Goal: Task Accomplishment & Management: Complete application form

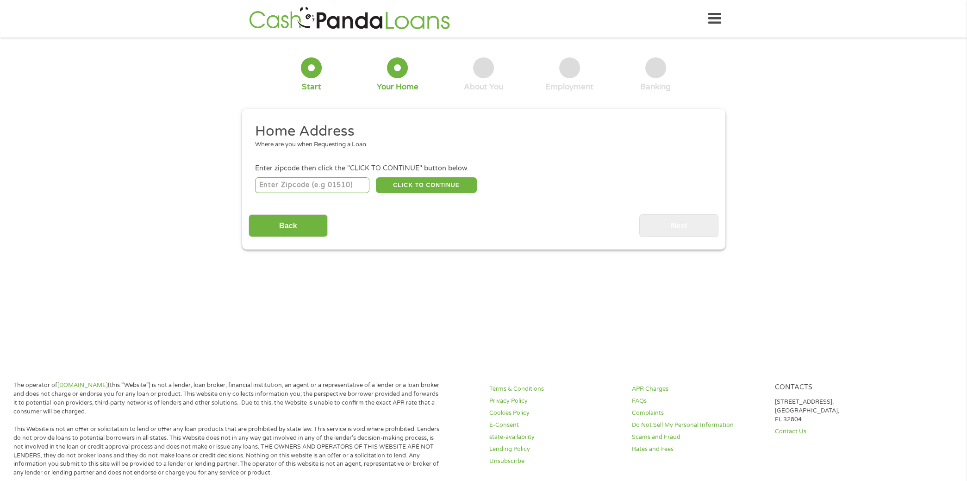
click at [331, 189] on input "number" at bounding box center [312, 185] width 114 height 16
type input "75156"
click at [415, 185] on button "CLICK TO CONTINUE" at bounding box center [426, 185] width 101 height 16
type input "75156"
type input "Mabank"
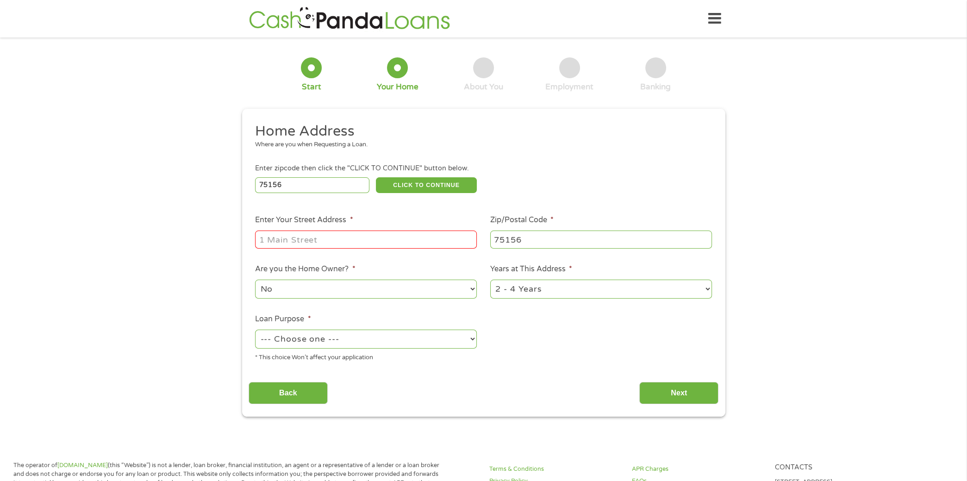
click at [352, 234] on input "Enter Your Street Address *" at bounding box center [366, 239] width 222 height 18
type input "[STREET_ADDRESS]"
click at [457, 341] on select "--- Choose one --- Pay Bills Debt Consolidation Home Improvement Major Purchase…" at bounding box center [366, 338] width 222 height 19
select select "paybills"
click at [255, 330] on select "--- Choose one --- Pay Bills Debt Consolidation Home Improvement Major Purchase…" at bounding box center [366, 338] width 222 height 19
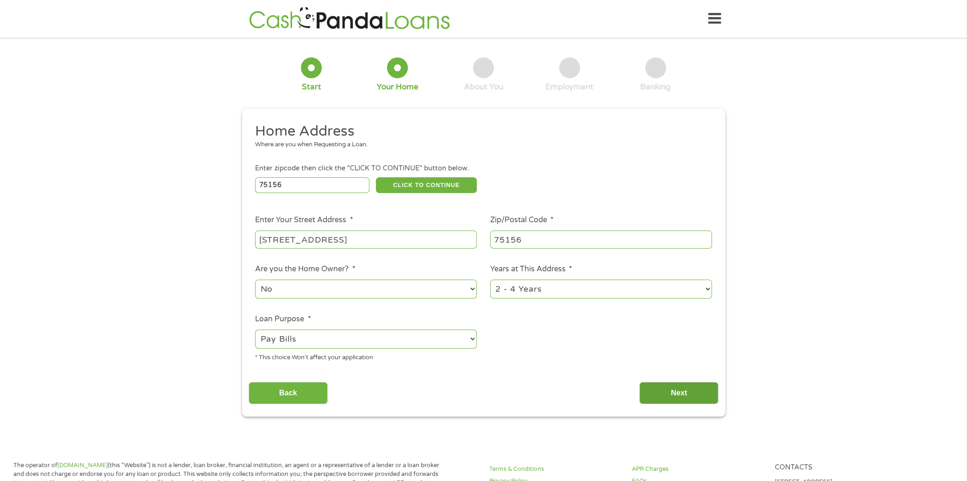
click at [689, 393] on input "Next" at bounding box center [678, 393] width 79 height 23
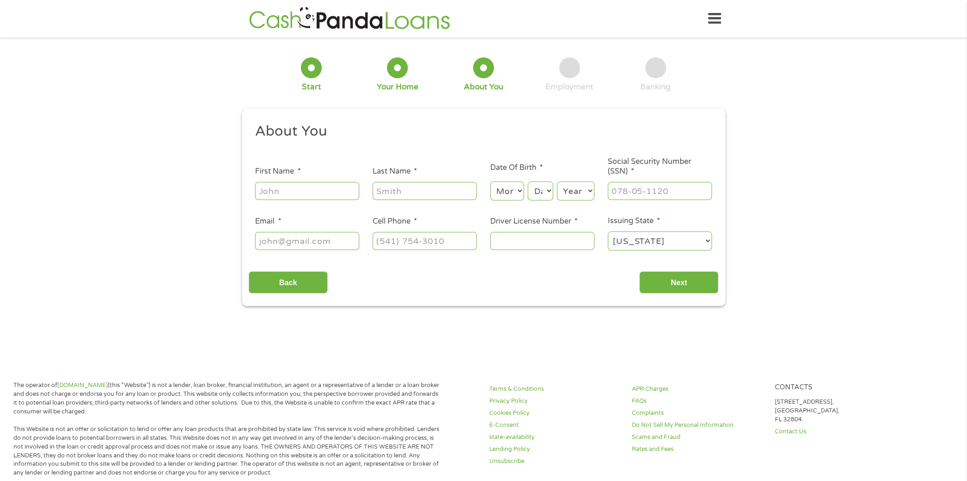
click at [263, 188] on input "First Name *" at bounding box center [307, 191] width 104 height 18
type input "[PERSON_NAME]"
type input "[EMAIL_ADDRESS][DOMAIN_NAME]"
type input "[PHONE_NUMBER]"
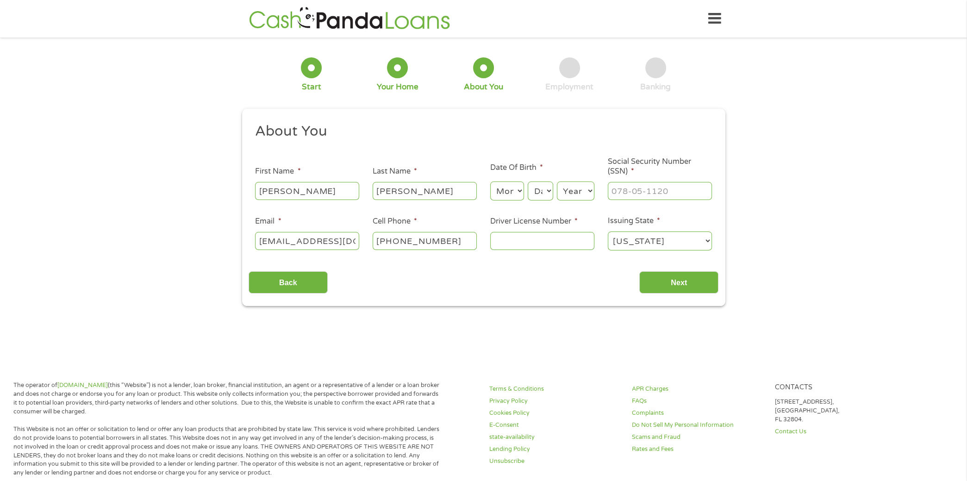
click at [516, 191] on select "Month 1 2 3 4 5 6 7 8 9 10 11 12" at bounding box center [507, 190] width 34 height 19
select select "8"
click at [490, 182] on select "Month 1 2 3 4 5 6 7 8 9 10 11 12" at bounding box center [507, 190] width 34 height 19
click at [547, 188] on select "Day 1 2 3 4 5 6 7 8 9 10 11 12 13 14 15 16 17 18 19 20 21 22 23 24 25 26 27 28 …" at bounding box center [540, 190] width 25 height 19
select select "23"
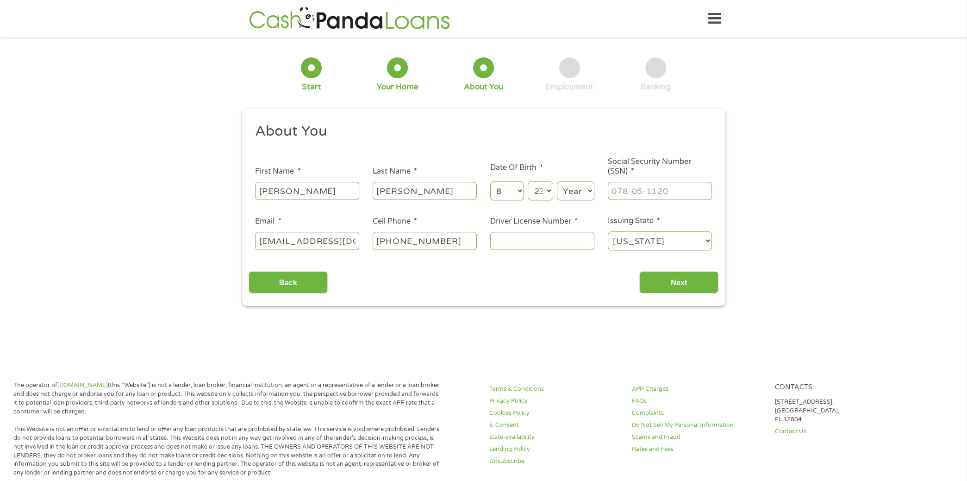
click at [528, 182] on select "Day 1 2 3 4 5 6 7 8 9 10 11 12 13 14 15 16 17 18 19 20 21 22 23 24 25 26 27 28 …" at bounding box center [540, 190] width 25 height 19
click at [577, 188] on select "Year [DATE] 2006 2005 2004 2003 2002 2001 2000 1999 1998 1997 1996 1995 1994 19…" at bounding box center [575, 190] width 37 height 19
select select "1983"
click at [557, 182] on select "Year [DATE] 2006 2005 2004 2003 2002 2001 2000 1999 1998 1997 1996 1995 1994 19…" at bounding box center [575, 190] width 37 height 19
click at [657, 190] on input "___-__-____" at bounding box center [660, 191] width 104 height 18
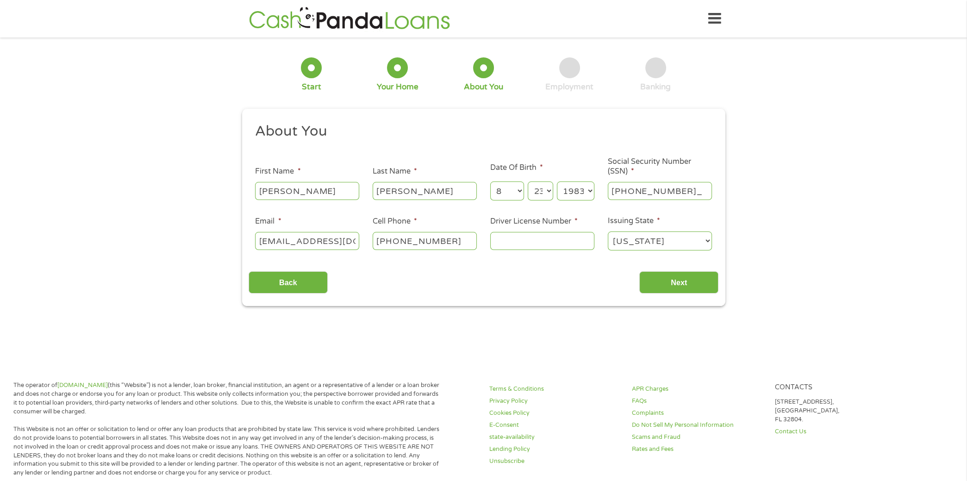
type input "454-71-4951"
click at [534, 239] on input "Driver License Number *" at bounding box center [542, 241] width 104 height 18
type input "51447873"
click at [672, 279] on input "Next" at bounding box center [678, 282] width 79 height 23
click at [670, 286] on input "Next" at bounding box center [678, 282] width 79 height 23
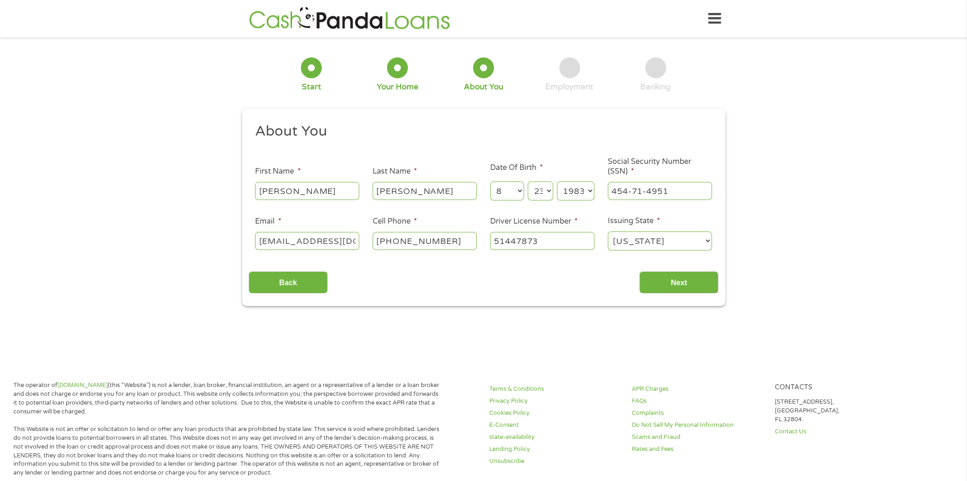
click at [794, 285] on div "1 Start 2 Your Home 3 About You 4 Employment 5 Banking 6 This field is hidden w…" at bounding box center [483, 175] width 967 height 262
click at [678, 282] on input "Next" at bounding box center [678, 282] width 79 height 23
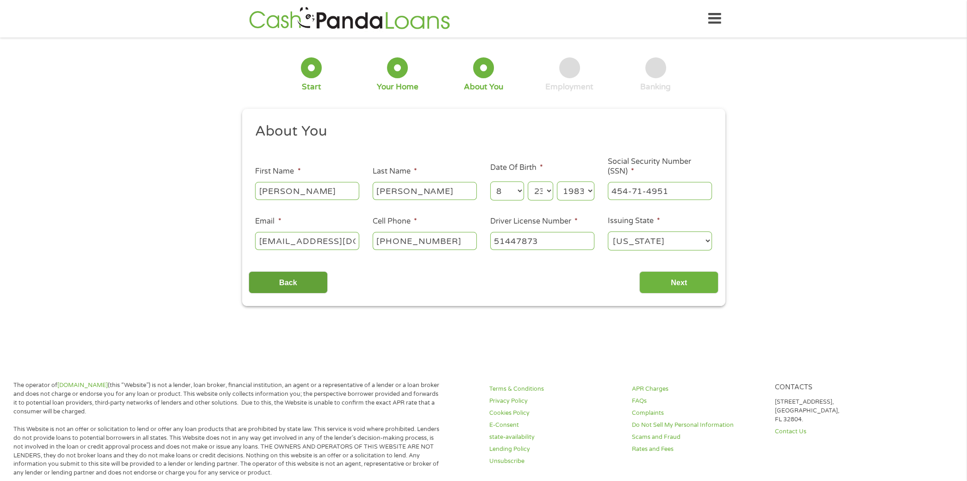
click at [307, 287] on input "Back" at bounding box center [287, 282] width 79 height 23
click at [661, 279] on input "Next" at bounding box center [678, 282] width 79 height 23
drag, startPoint x: 661, startPoint y: 279, endPoint x: 656, endPoint y: 272, distance: 8.0
click at [656, 272] on input "Next" at bounding box center [678, 282] width 79 height 23
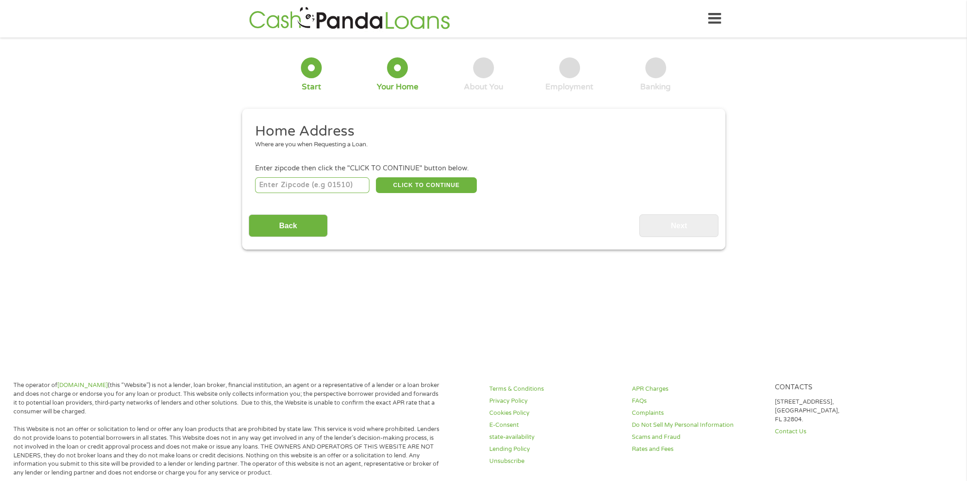
click at [292, 185] on input "number" at bounding box center [312, 185] width 114 height 16
type input "75156"
select select "[US_STATE]"
click at [454, 188] on button "CLICK TO CONTINUE" at bounding box center [426, 185] width 101 height 16
type input "75156"
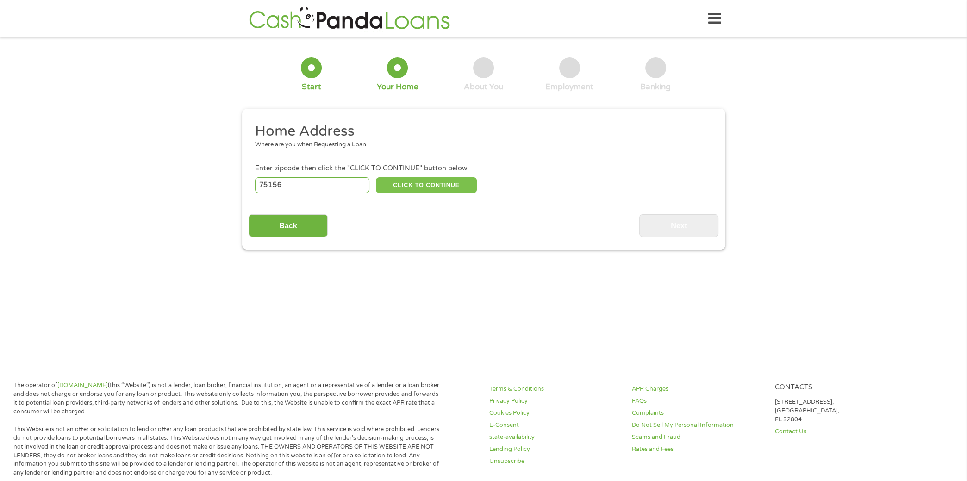
type input "Mabank"
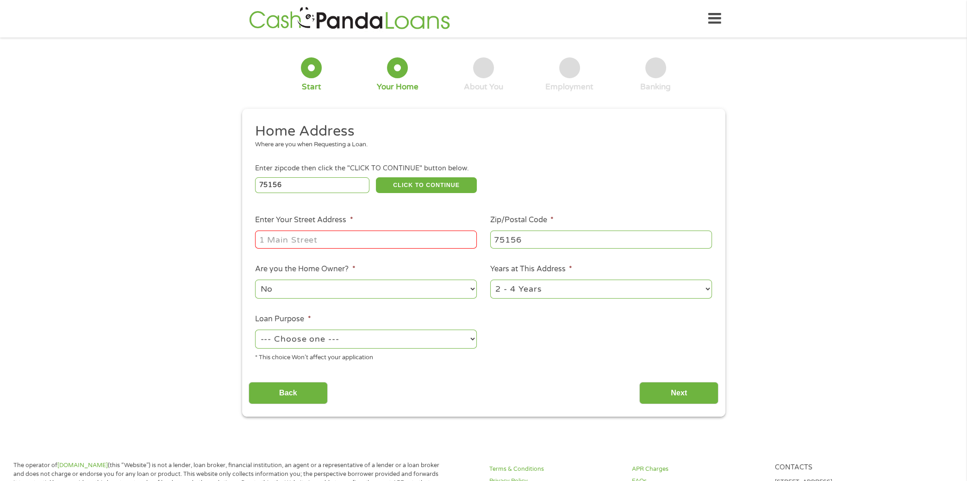
click at [388, 240] on input "Enter Your Street Address *" at bounding box center [366, 239] width 222 height 18
type input "[STREET_ADDRESS]"
click at [350, 339] on select "--- Choose one --- Pay Bills Debt Consolidation Home Improvement Major Purchase…" at bounding box center [366, 338] width 222 height 19
select select "paybills"
click at [255, 330] on select "--- Choose one --- Pay Bills Debt Consolidation Home Improvement Major Purchase…" at bounding box center [366, 338] width 222 height 19
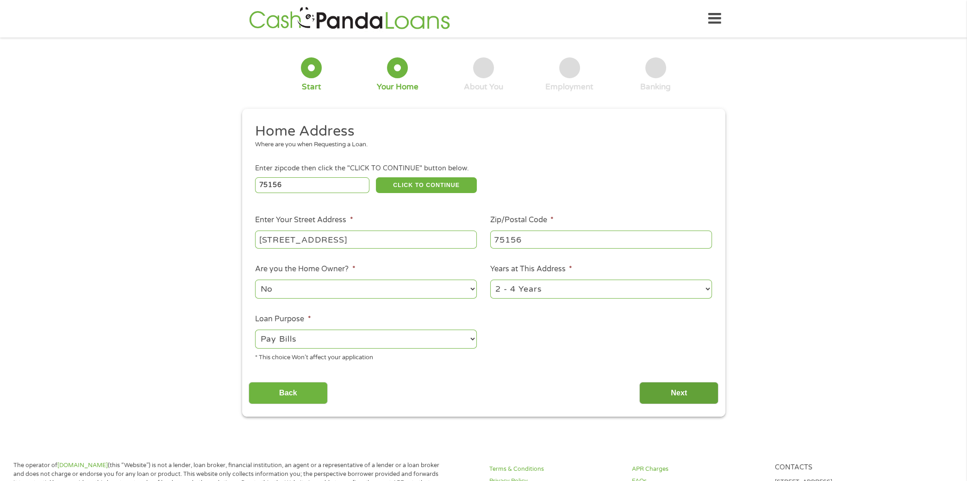
click at [671, 397] on input "Next" at bounding box center [678, 393] width 79 height 23
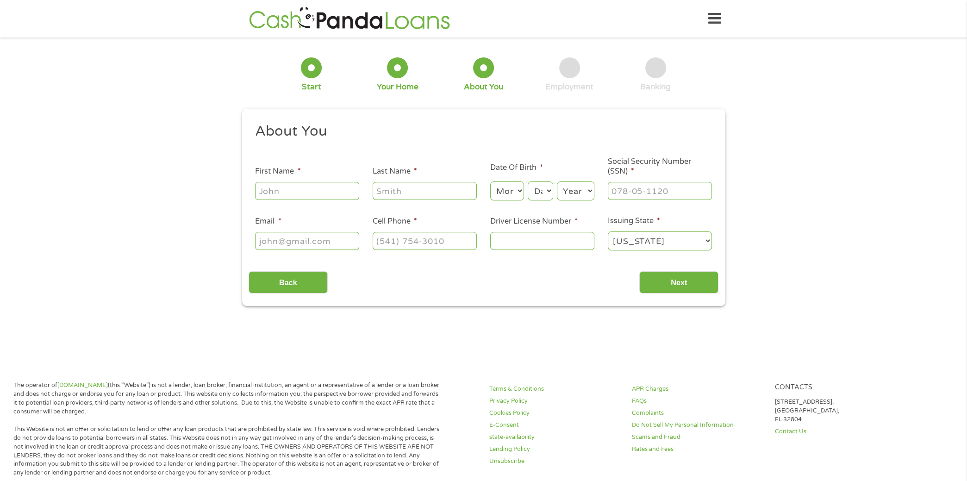
scroll to position [4, 4]
click at [306, 190] on input "First Name *" at bounding box center [307, 191] width 104 height 18
type input "[PERSON_NAME]"
type input "[EMAIL_ADDRESS][DOMAIN_NAME]"
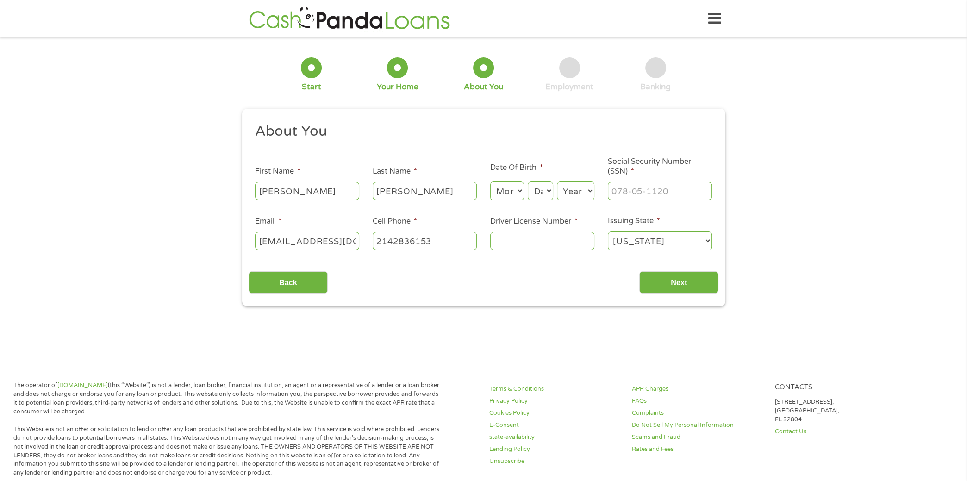
type input "[PHONE_NUMBER]"
click at [522, 192] on select "Month 1 2 3 4 5 6 7 8 9 10 11 12" at bounding box center [507, 190] width 34 height 19
select select "8"
click at [490, 182] on select "Month 1 2 3 4 5 6 7 8 9 10 11 12" at bounding box center [507, 190] width 34 height 19
click at [550, 192] on select "Day 1 2 3 4 5 6 7 8 9 10 11 12 13 14 15 16 17 18 19 20 21 22 23 24 25 26 27 28 …" at bounding box center [540, 190] width 25 height 19
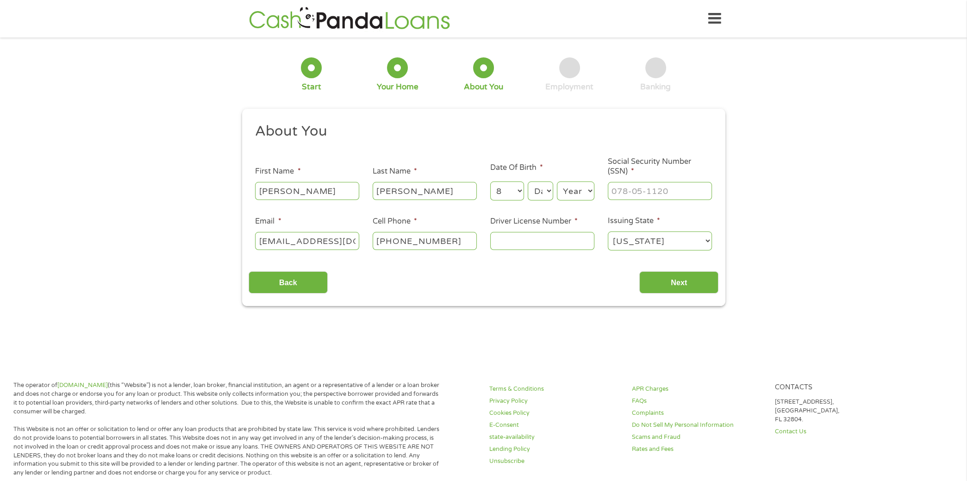
select select "23"
click at [528, 182] on select "Day 1 2 3 4 5 6 7 8 9 10 11 12 13 14 15 16 17 18 19 20 21 22 23 24 25 26 27 28 …" at bounding box center [540, 190] width 25 height 19
type input "___-__-____"
click at [655, 187] on input "___-__-____" at bounding box center [660, 191] width 104 height 18
click at [589, 191] on select "Year [DATE] 2006 2005 2004 2003 2002 2001 2000 1999 1998 1997 1996 1995 1994 19…" at bounding box center [575, 190] width 37 height 19
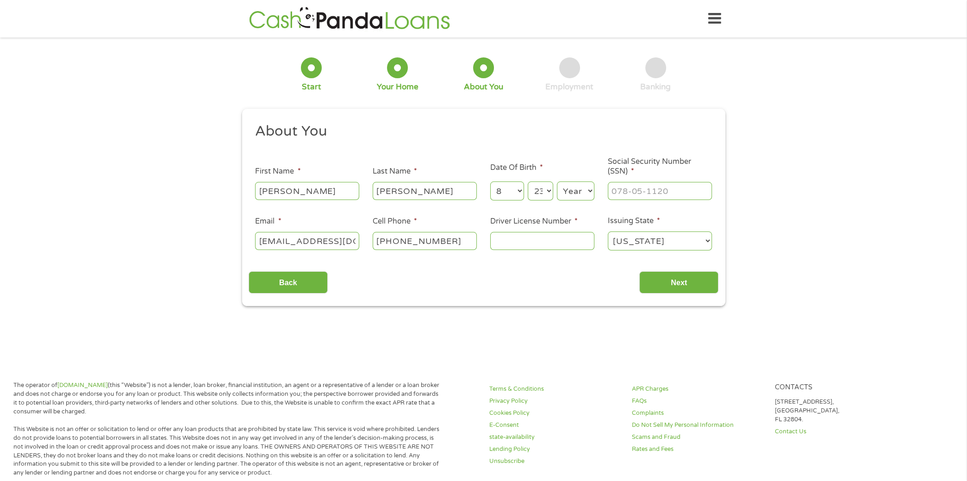
select select "1983"
click at [557, 182] on select "Year [DATE] 2006 2005 2004 2003 2002 2001 2000 1999 1998 1997 1996 1995 1994 19…" at bounding box center [575, 190] width 37 height 19
click at [615, 189] on input "___-__-____" at bounding box center [660, 191] width 104 height 18
type input "454-71-4951"
click at [546, 241] on input "Driver License Number *" at bounding box center [542, 241] width 104 height 18
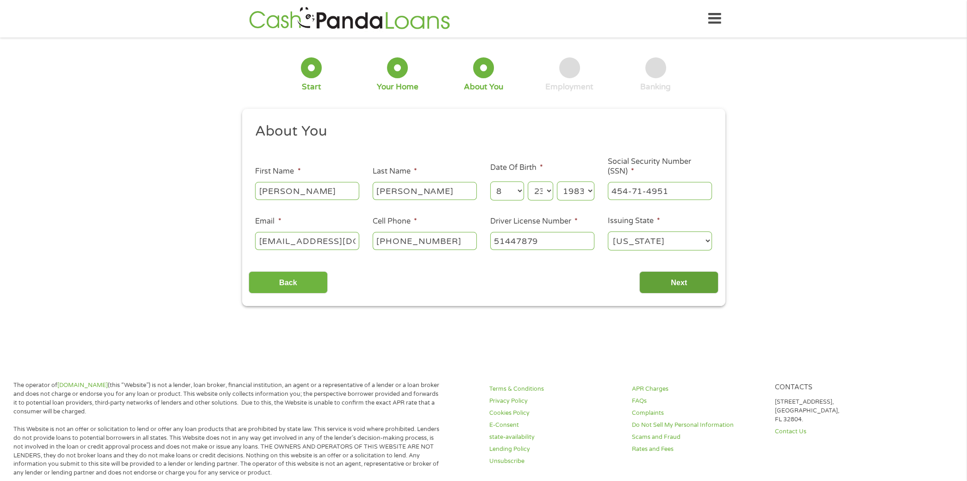
type input "51447879"
click at [689, 278] on input "Next" at bounding box center [678, 282] width 79 height 23
click at [569, 78] on div at bounding box center [569, 67] width 21 height 21
click at [569, 71] on div at bounding box center [569, 67] width 21 height 21
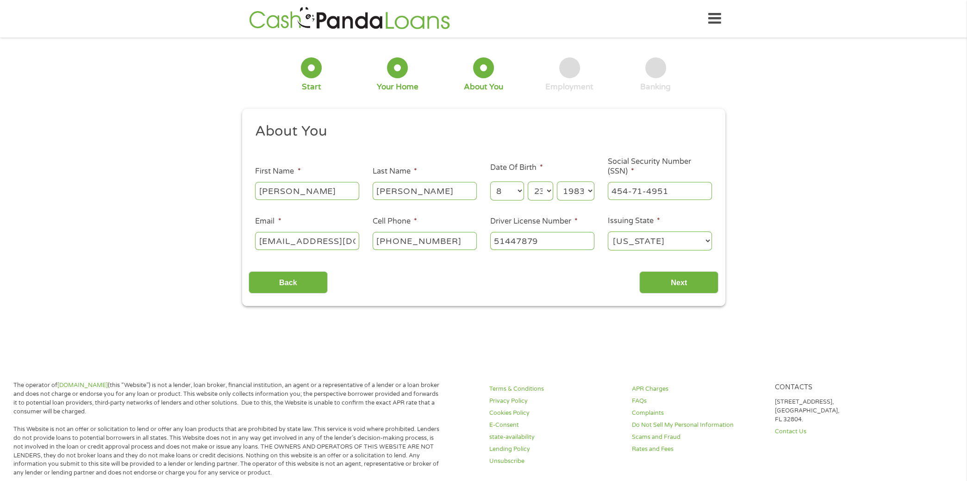
click at [569, 71] on div at bounding box center [569, 67] width 21 height 21
click at [704, 241] on select "[US_STATE] [US_STATE] [US_STATE] [US_STATE] [US_STATE] [US_STATE] [US_STATE] [U…" at bounding box center [660, 240] width 104 height 19
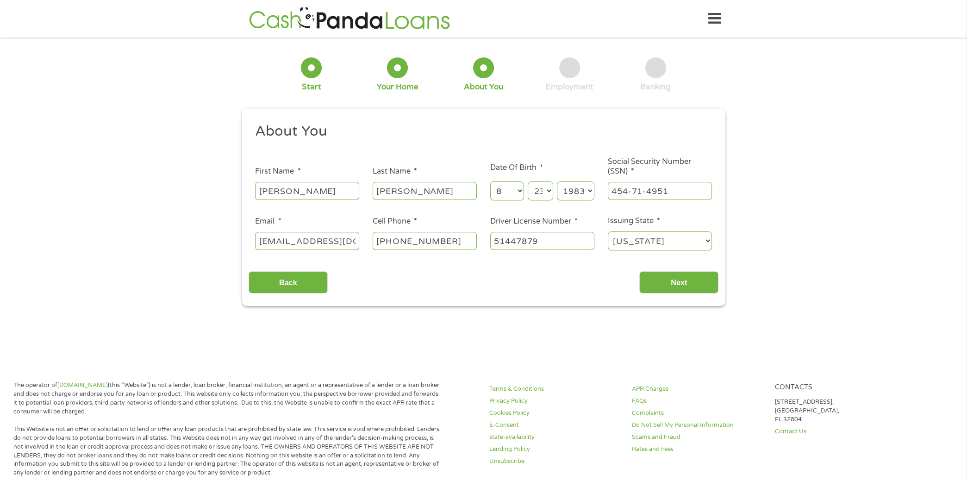
click at [608, 232] on select "[US_STATE] [US_STATE] [US_STATE] [US_STATE] [US_STATE] [US_STATE] [US_STATE] [U…" at bounding box center [660, 240] width 104 height 19
click at [700, 241] on select "[US_STATE] [US_STATE] [US_STATE] [US_STATE] [US_STATE] [US_STATE] [US_STATE] [U…" at bounding box center [660, 240] width 104 height 19
select select "[US_STATE]"
click at [608, 232] on select "[US_STATE] [US_STATE] [US_STATE] [US_STATE] [US_STATE] [US_STATE] [US_STATE] [U…" at bounding box center [660, 240] width 104 height 19
click at [684, 284] on input "Next" at bounding box center [678, 282] width 79 height 23
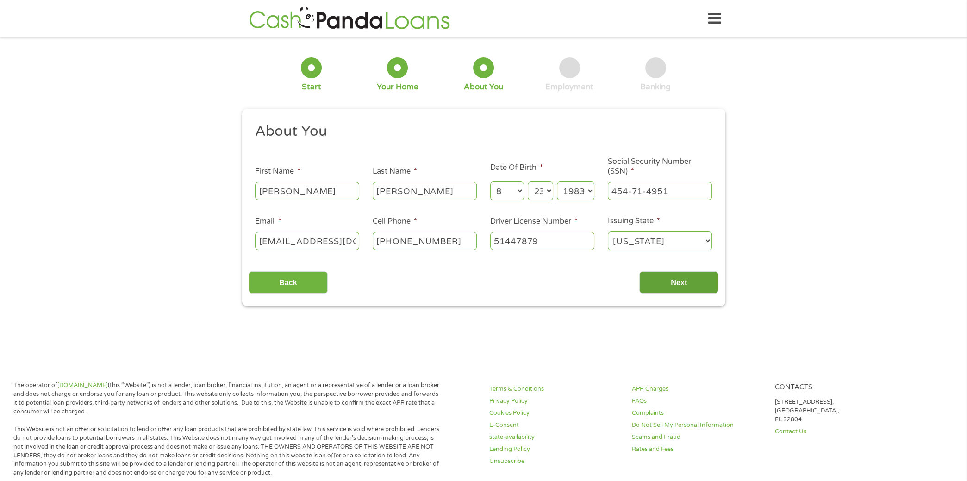
click at [684, 284] on input "Next" at bounding box center [678, 282] width 79 height 23
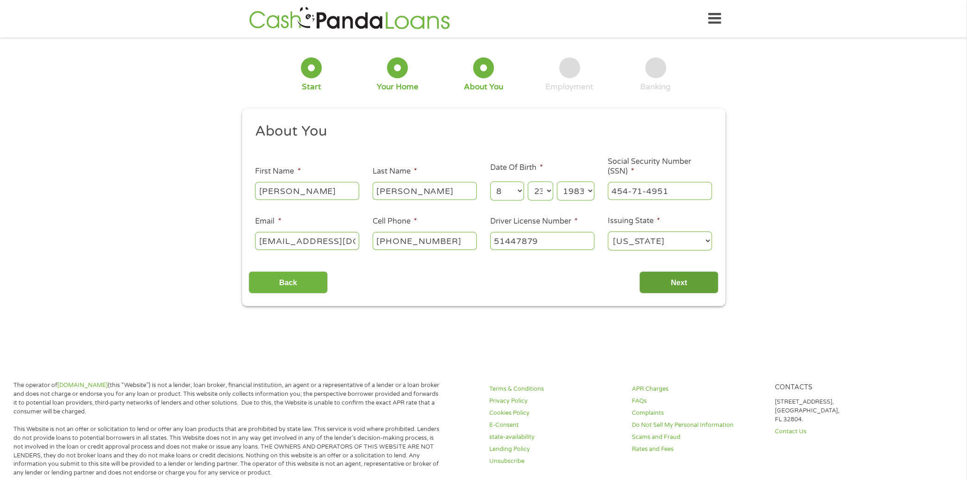
click at [684, 284] on input "Next" at bounding box center [678, 282] width 79 height 23
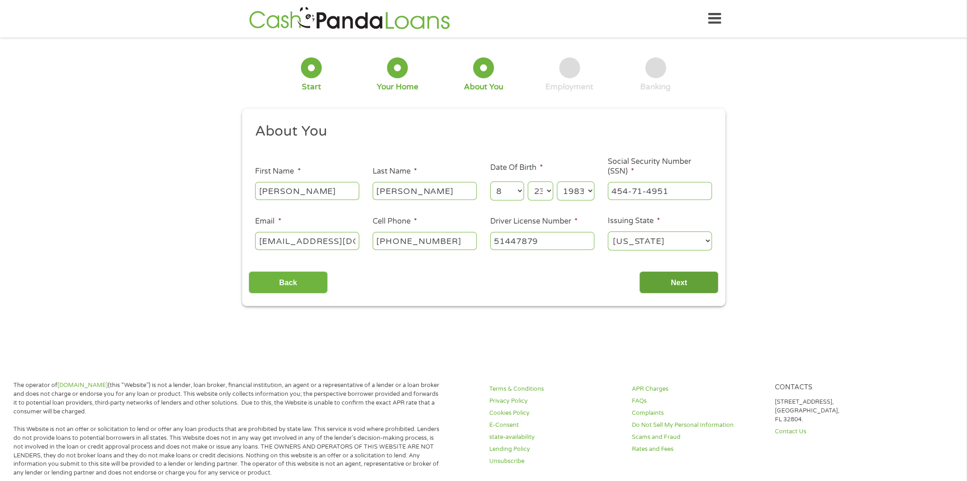
click at [684, 284] on input "Next" at bounding box center [678, 282] width 79 height 23
click at [683, 285] on input "Next" at bounding box center [678, 282] width 79 height 23
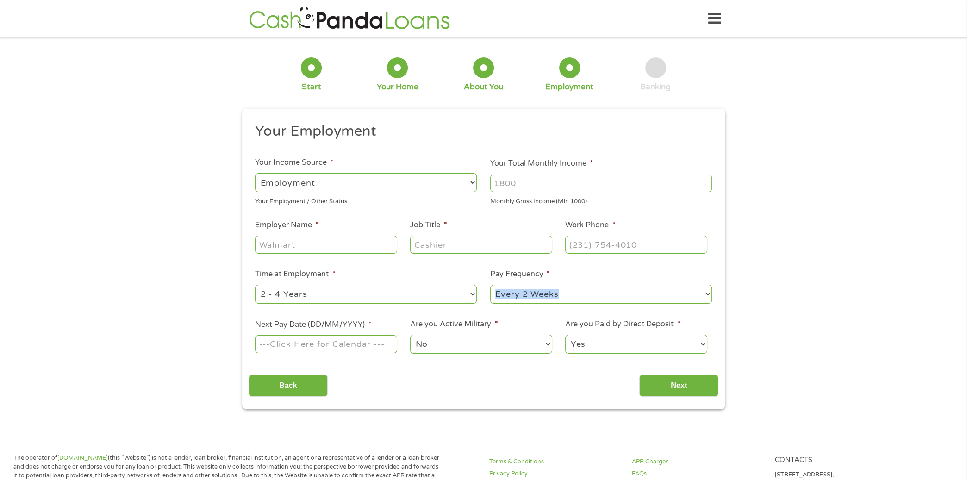
click at [683, 285] on div "--- Choose one --- Every 2 Weeks Every Week Monthly Semi-Monthly" at bounding box center [601, 294] width 222 height 22
click at [470, 181] on select "--- Choose one --- Employment Self Employed Benefits" at bounding box center [366, 182] width 222 height 19
select select "selfEmployed"
click at [255, 173] on select "--- Choose one --- Employment Self Employed Benefits" at bounding box center [366, 182] width 222 height 19
click at [544, 181] on input "Your Total Monthly Income *" at bounding box center [601, 183] width 222 height 18
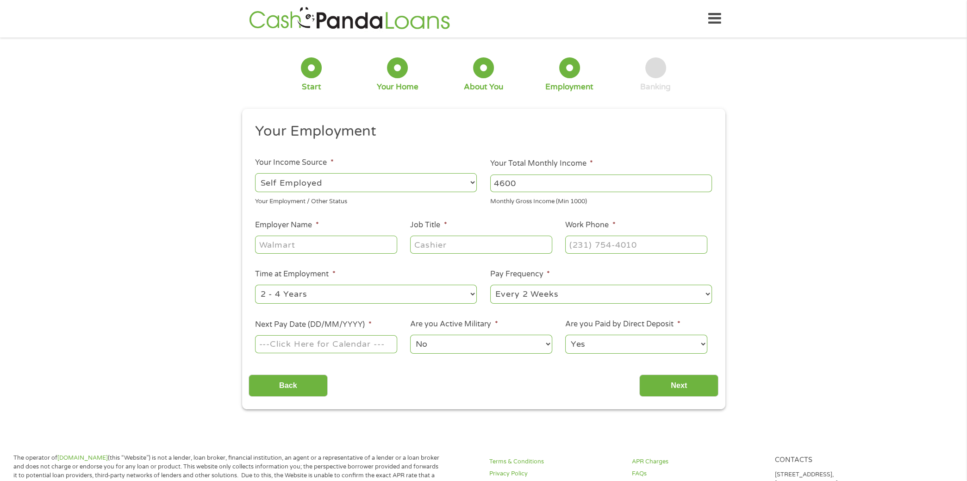
type input "4600"
click at [324, 246] on input "Employer Name *" at bounding box center [326, 245] width 142 height 18
type input "GFI"
click at [459, 247] on input "Job Title *" at bounding box center [481, 245] width 142 height 18
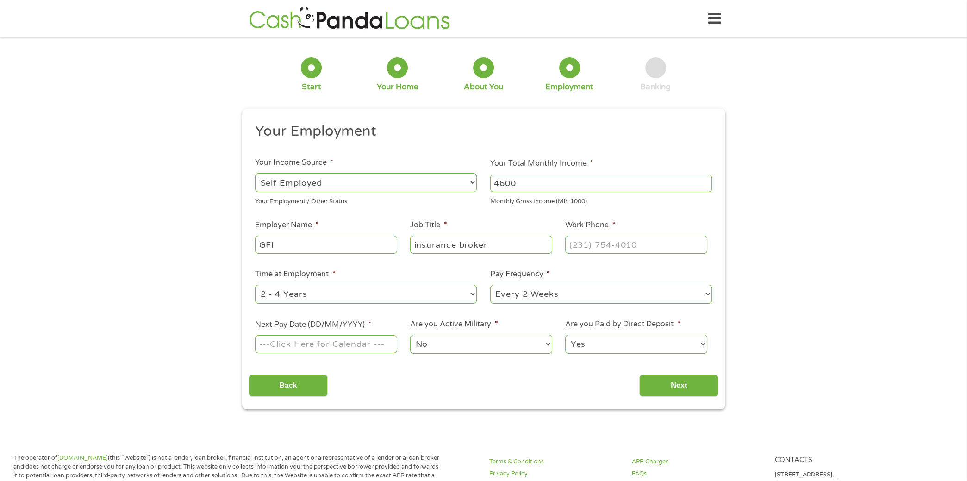
type input "insurance broker"
click at [573, 240] on input "(___) ___-____" at bounding box center [636, 245] width 142 height 18
type input "[PHONE_NUMBER]"
click at [393, 294] on select "--- Choose one --- 1 Year or less 1 - 2 Years 2 - 4 Years Over 4 Years" at bounding box center [366, 294] width 222 height 19
select select "24months"
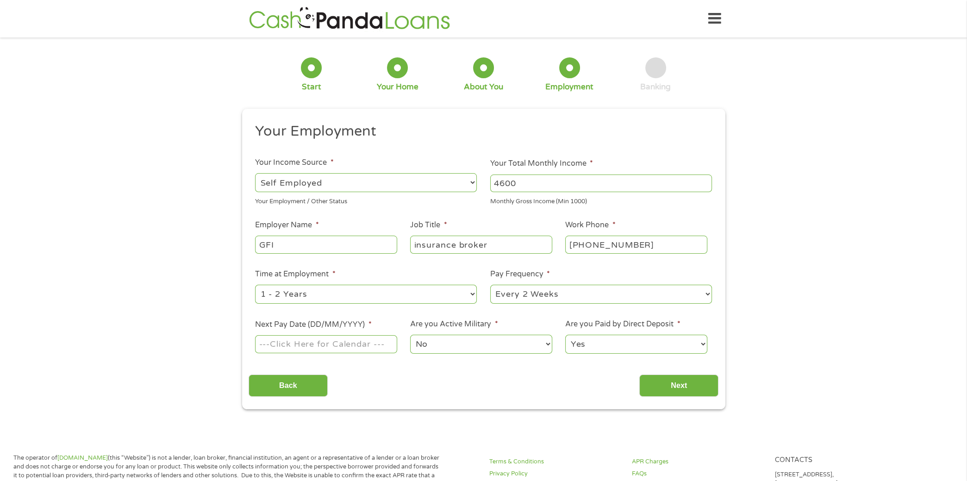
click at [255, 285] on select "--- Choose one --- 1 Year or less 1 - 2 Years 2 - 4 Years Over 4 Years" at bounding box center [366, 294] width 222 height 19
click at [546, 291] on select "--- Choose one --- Every 2 Weeks Every Week Monthly Semi-Monthly" at bounding box center [601, 294] width 222 height 19
select select "monthly"
click at [490, 285] on select "--- Choose one --- Every 2 Weeks Every Week Monthly Semi-Monthly" at bounding box center [601, 294] width 222 height 19
click at [372, 343] on input "Next Pay Date (DD/MM/YYYY) *" at bounding box center [326, 344] width 142 height 18
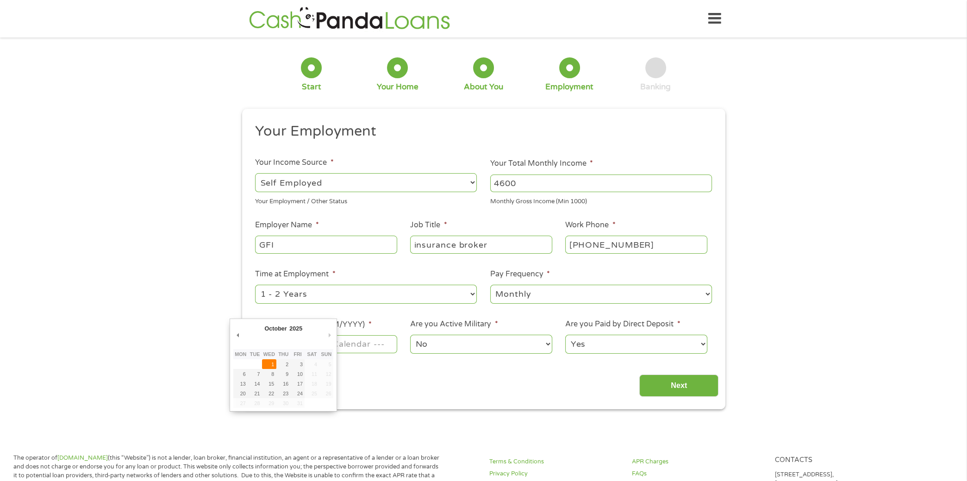
type input "01/10/2025"
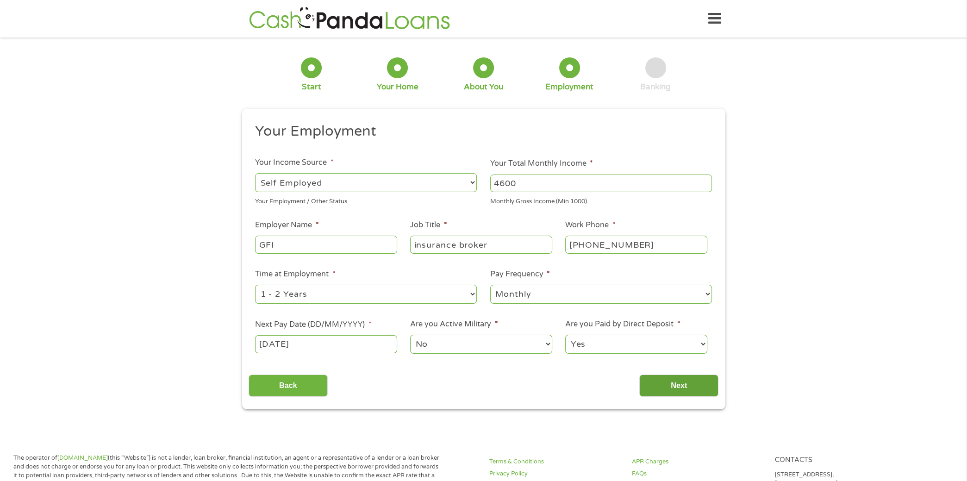
click at [663, 382] on input "Next" at bounding box center [678, 385] width 79 height 23
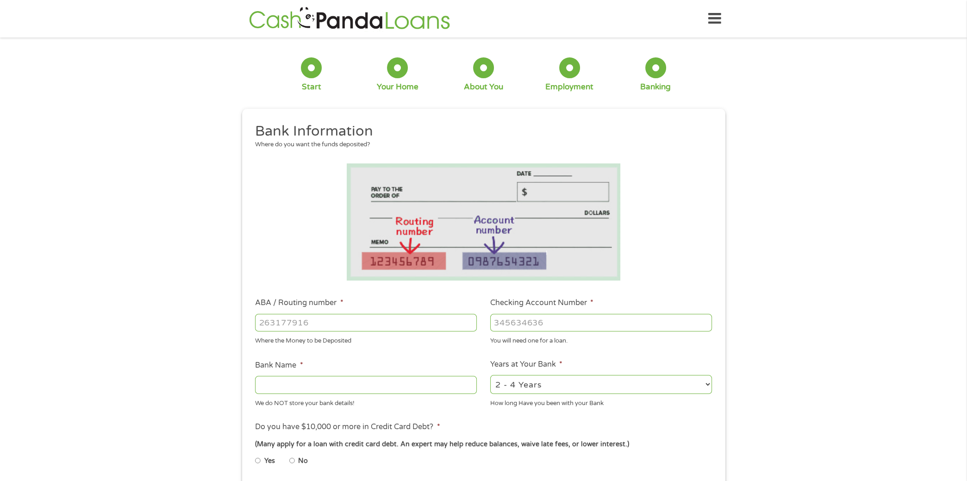
click at [337, 321] on input "ABA / Routing number *" at bounding box center [366, 323] width 222 height 18
type input "256074974"
type input "NAVY FEDERAL CREDIT UNION"
type input "256074974"
click at [548, 325] on input "Checking Account Number *" at bounding box center [601, 323] width 222 height 18
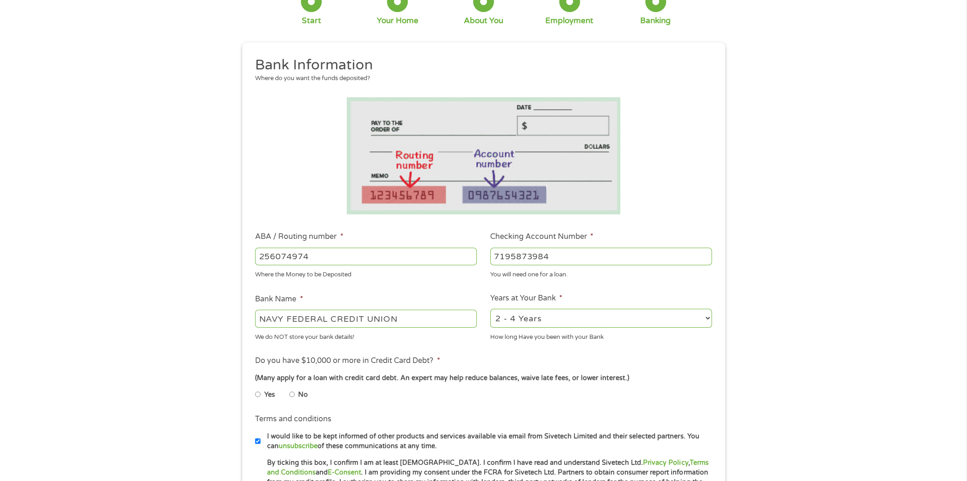
scroll to position [139, 0]
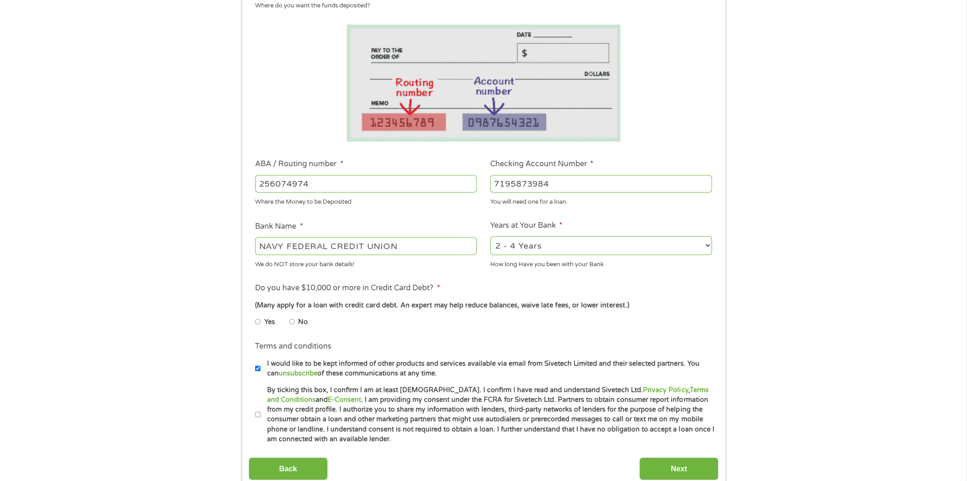
type input "7195873984"
click at [701, 247] on select "2 - 4 Years 6 - 12 Months 1 - 2 Years Over 4 Years" at bounding box center [601, 245] width 222 height 19
select select "60months"
click at [490, 236] on select "2 - 4 Years 6 - 12 Months 1 - 2 Years Over 4 Years" at bounding box center [601, 245] width 222 height 19
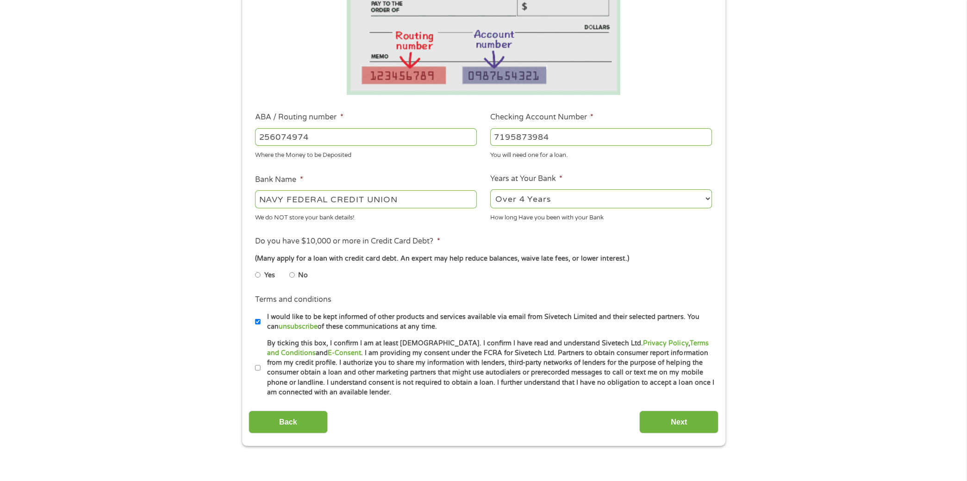
scroll to position [231, 0]
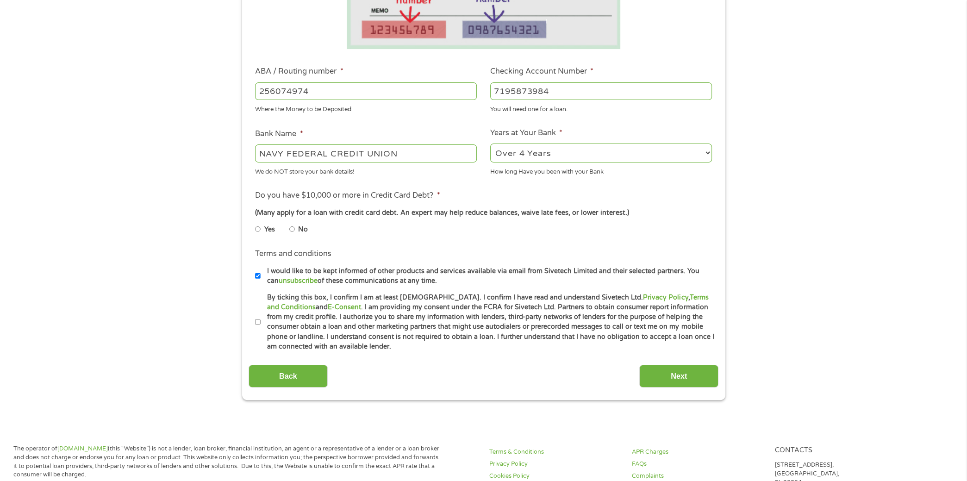
click at [289, 230] on li "Yes" at bounding box center [272, 229] width 34 height 18
click at [292, 230] on input "No" at bounding box center [292, 229] width 6 height 15
radio input "true"
click at [255, 274] on input "I would like to be kept informed of other products and services available via e…" at bounding box center [258, 275] width 6 height 15
checkbox input "false"
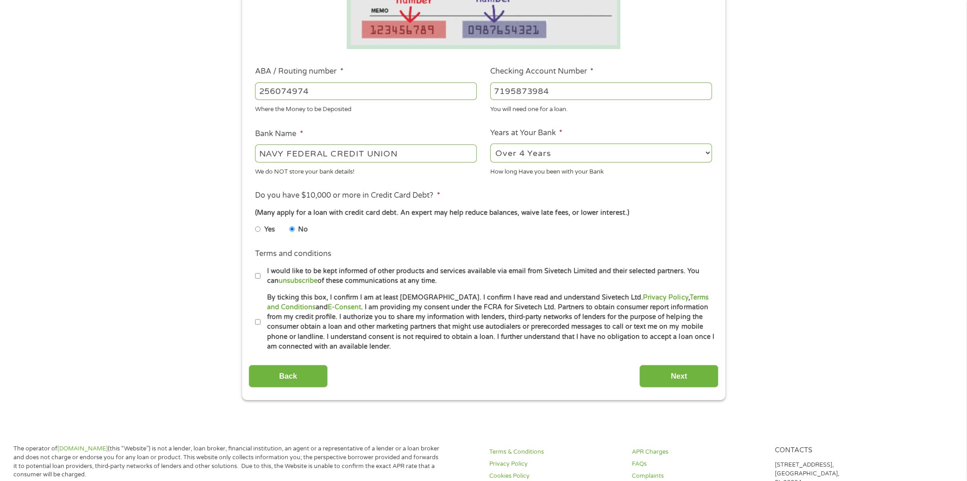
scroll to position [278, 0]
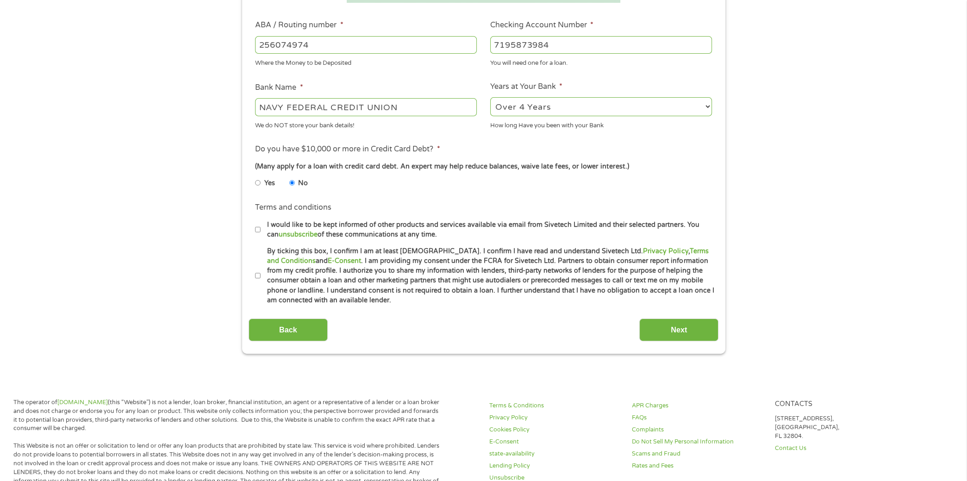
click at [255, 275] on input "By ticking this box, I confirm I am at least 18 years old. I confirm I have rea…" at bounding box center [258, 275] width 6 height 15
checkbox input "true"
click at [674, 332] on input "Next" at bounding box center [678, 329] width 79 height 23
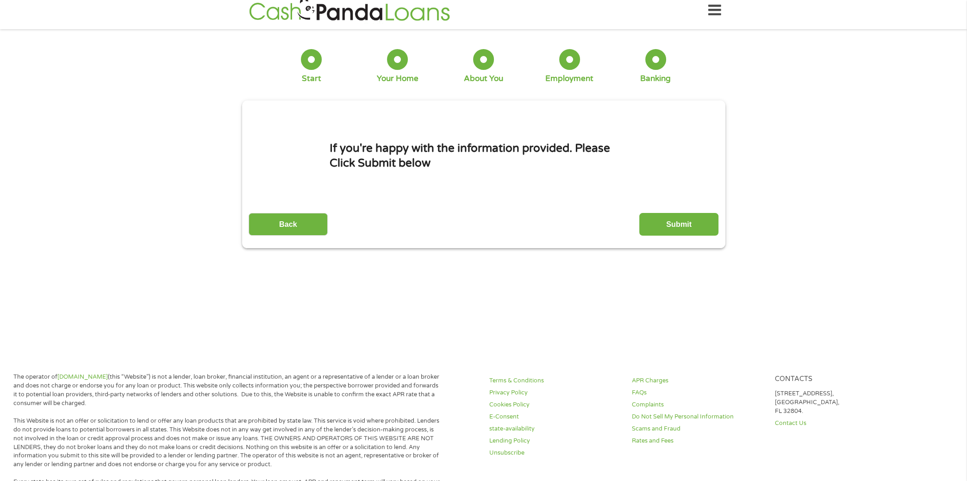
scroll to position [0, 0]
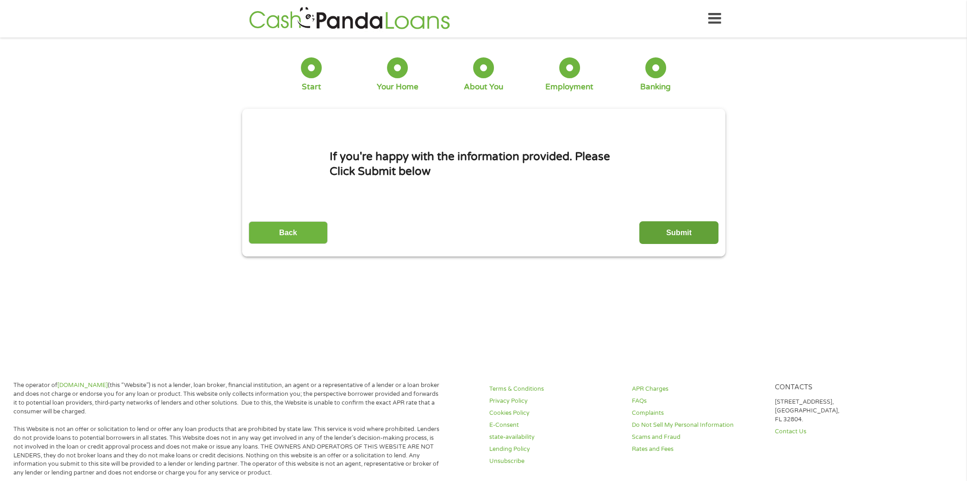
click at [674, 234] on input "Submit" at bounding box center [678, 232] width 79 height 23
